Goal: Transaction & Acquisition: Purchase product/service

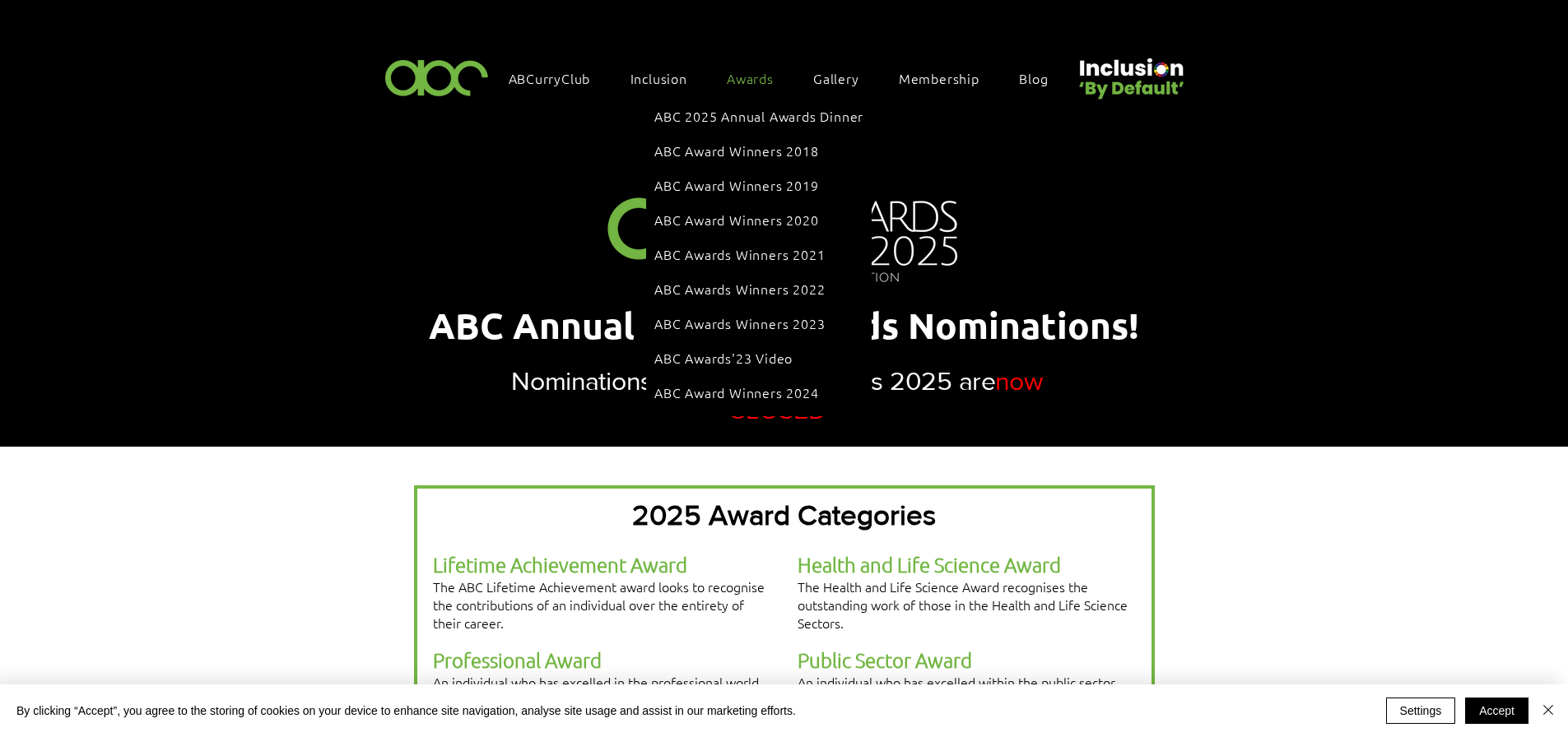
click at [740, 77] on span "Awards" at bounding box center [750, 78] width 47 height 18
click at [759, 122] on link "ABC 2025 Annual Awards Dinner" at bounding box center [758, 116] width 209 height 31
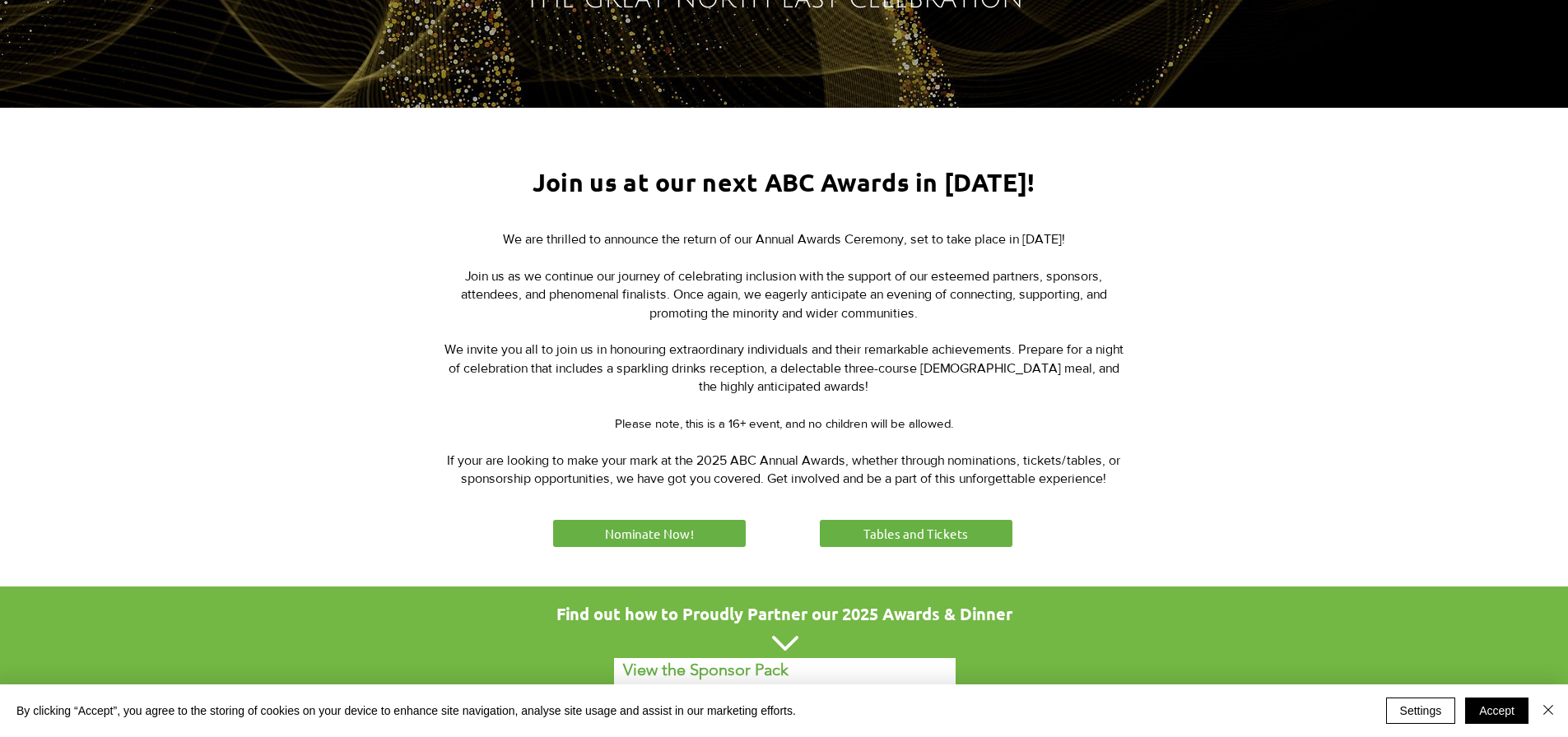
scroll to position [533, 0]
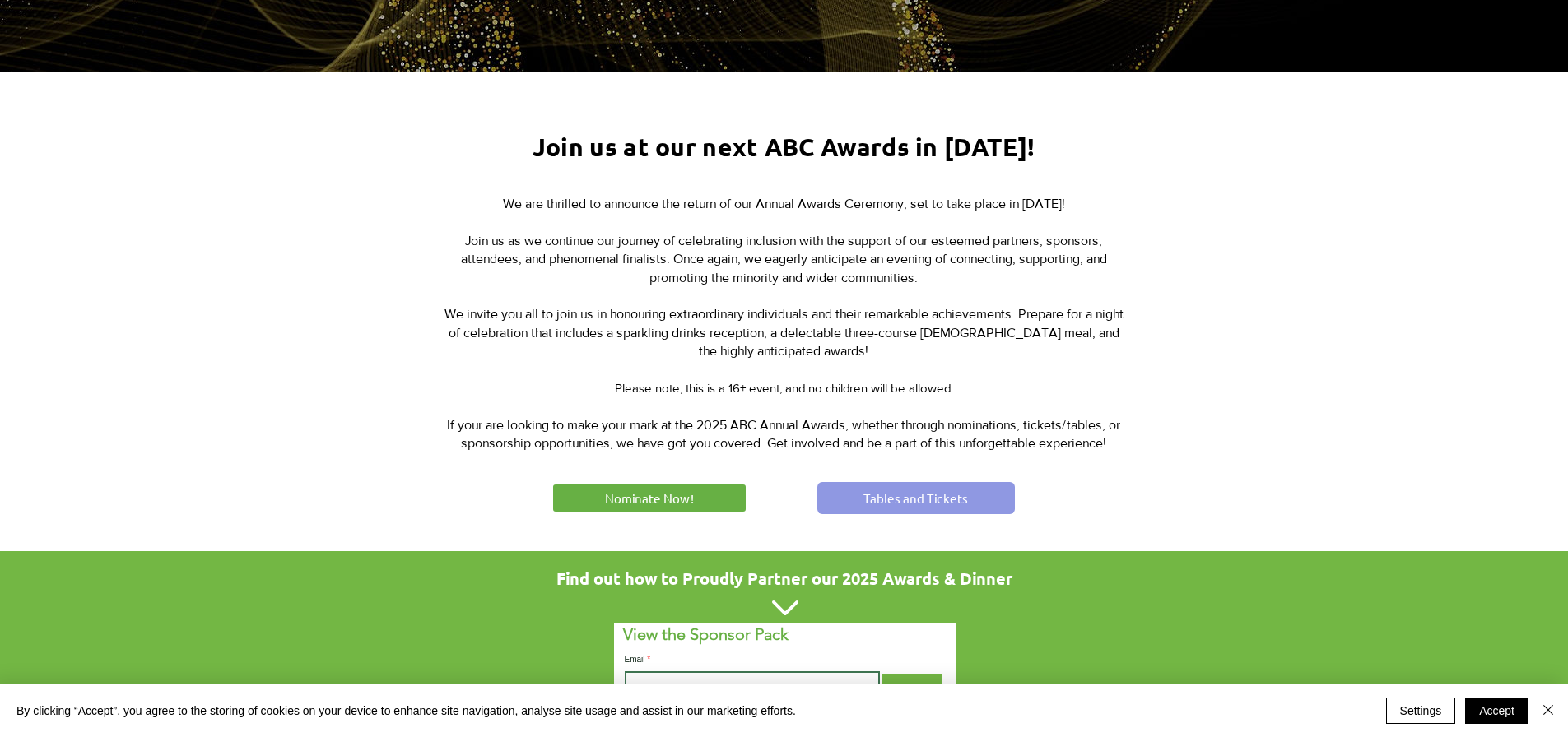
click at [986, 491] on link "Tables and Tickets" at bounding box center [916, 498] width 198 height 32
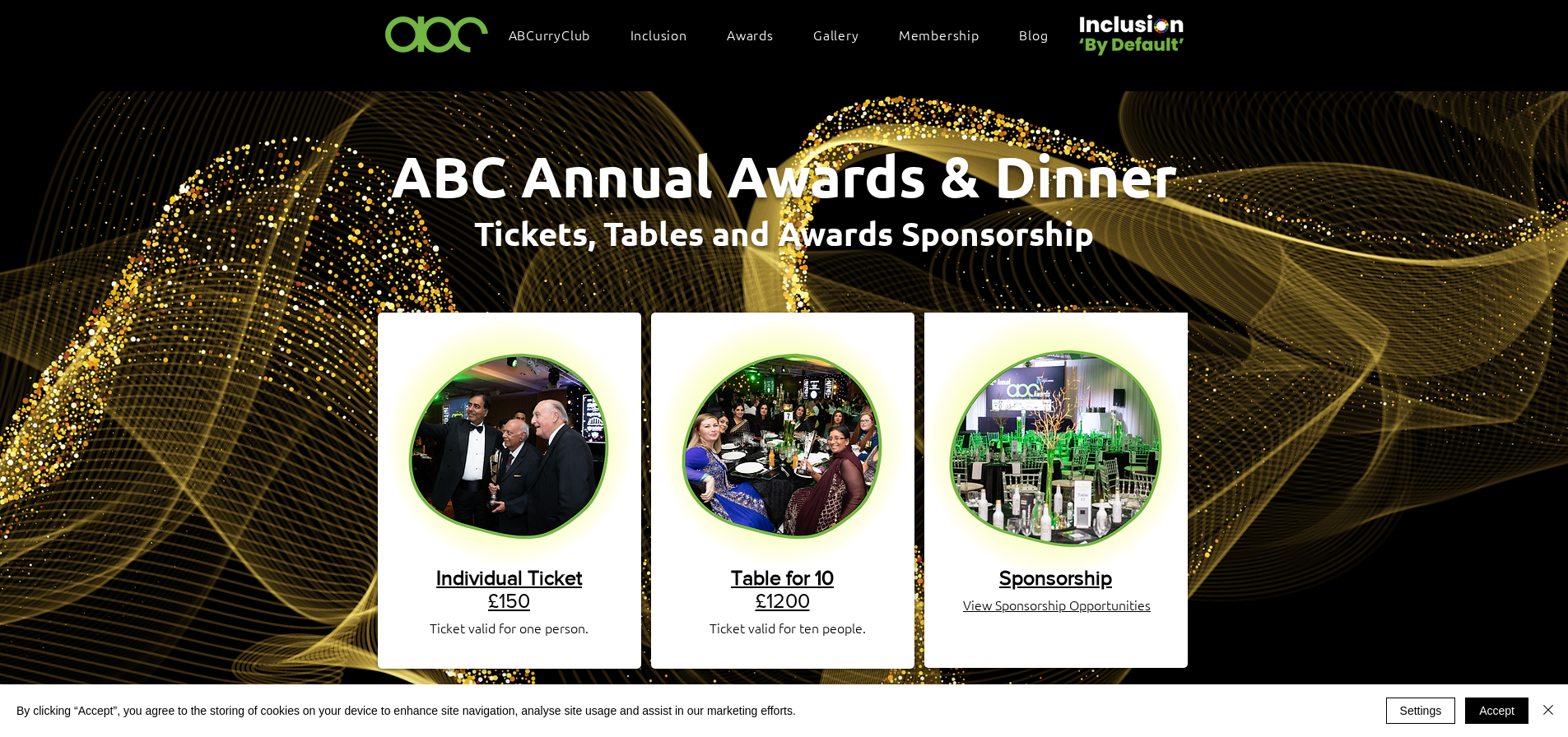
scroll to position [26, 0]
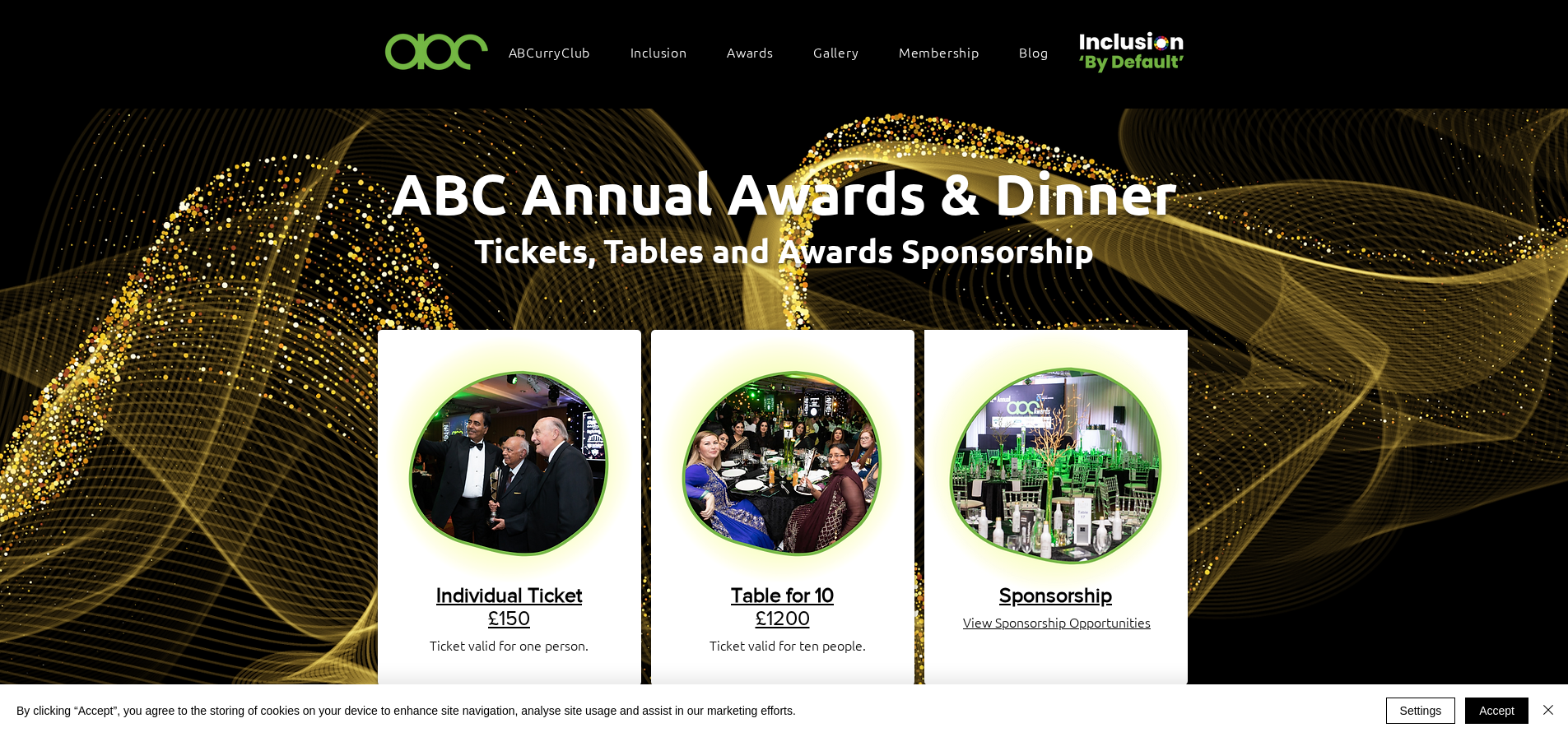
click at [530, 585] on span "Individual Ticket" at bounding box center [509, 595] width 146 height 23
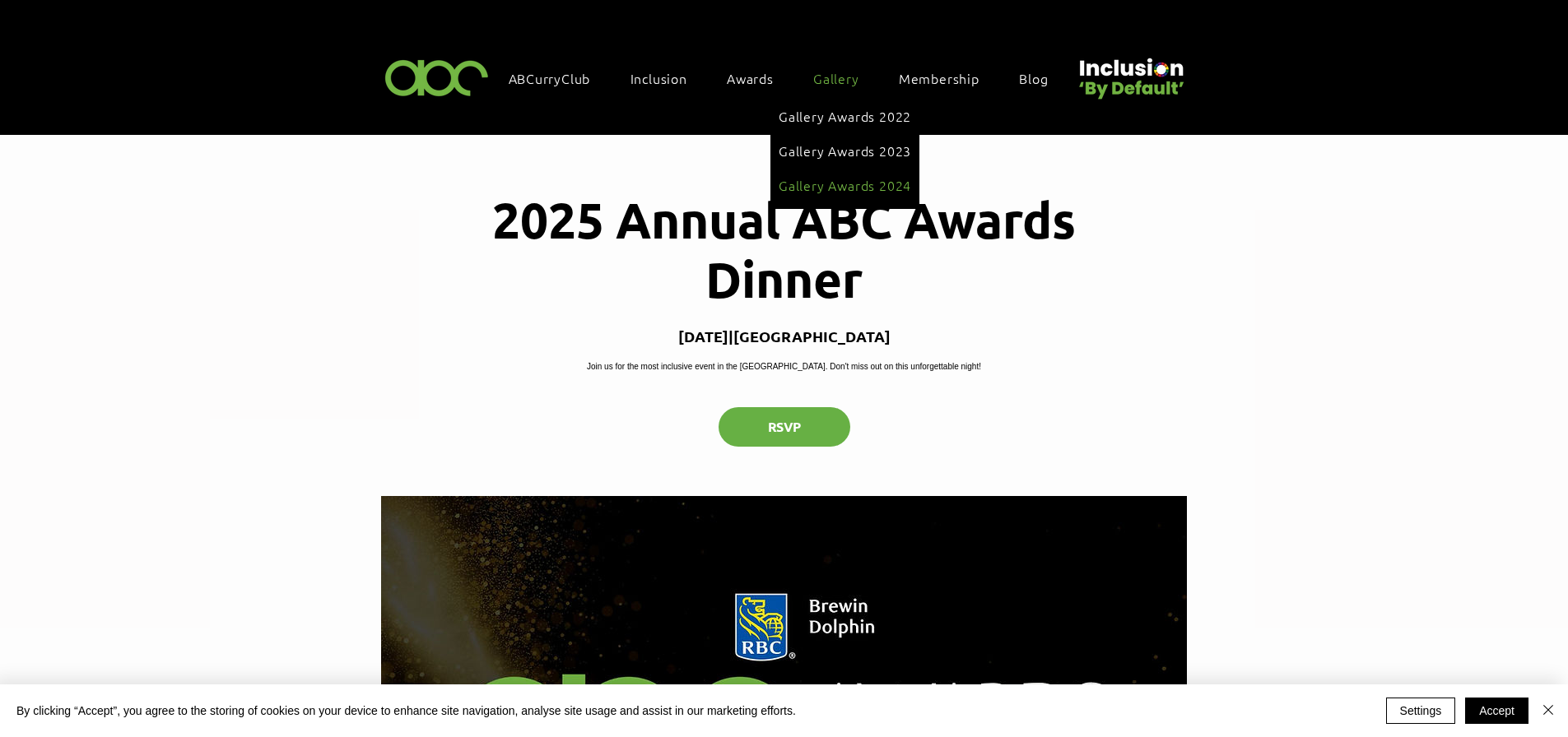
click at [841, 179] on span "Gallery Awards 2024" at bounding box center [845, 184] width 133 height 18
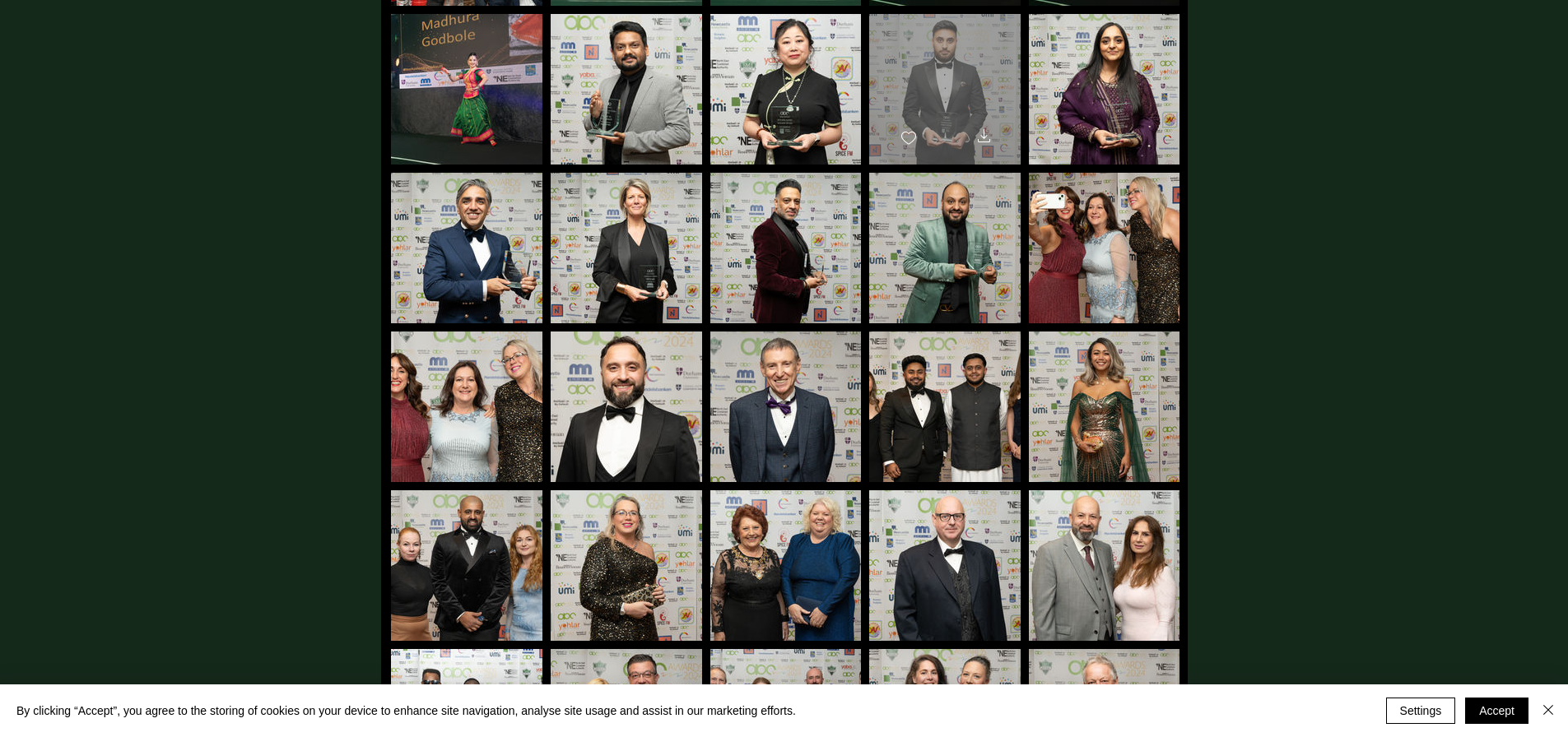
scroll to position [905, 0]
